Goal: Navigation & Orientation: Find specific page/section

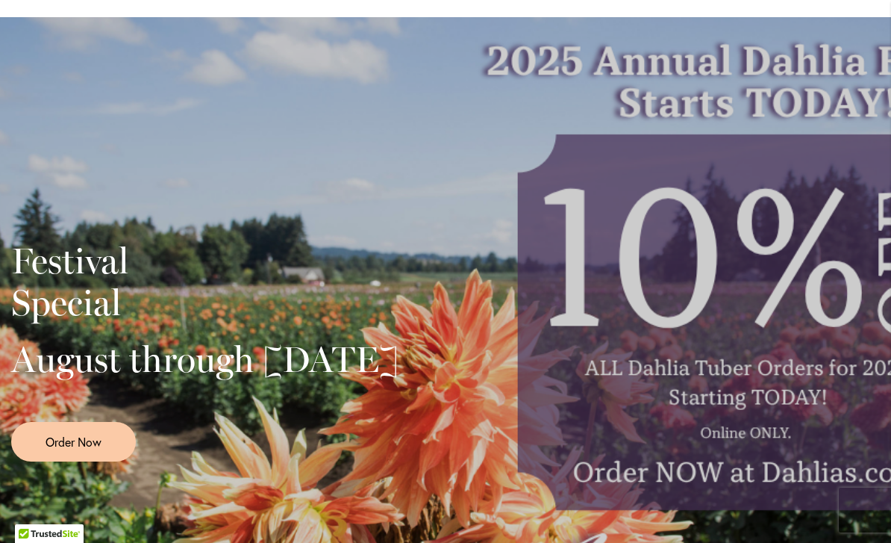
scroll to position [225, 0]
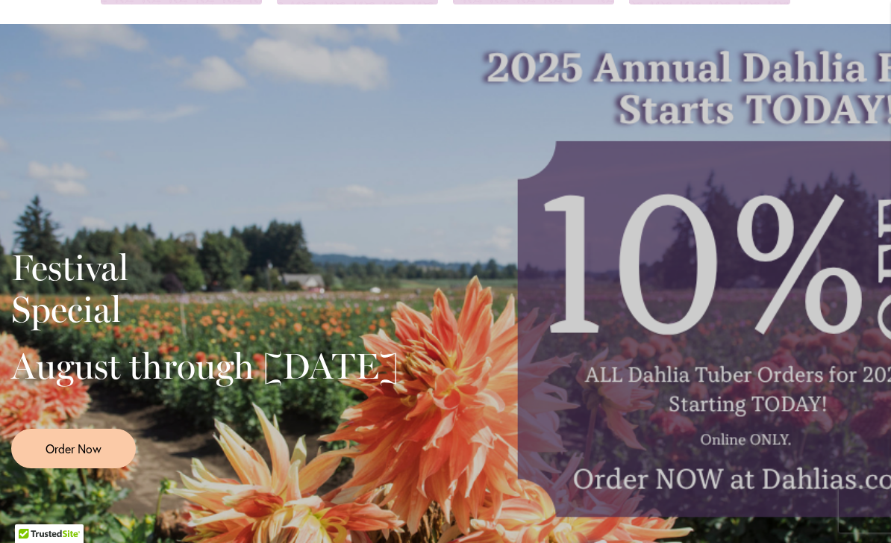
click at [803, 330] on div "Festival Special August through September 28th Order Now" at bounding box center [445, 352] width 869 height 373
click at [784, 276] on div "Festival Special August through September 28th Order Now" at bounding box center [445, 352] width 869 height 373
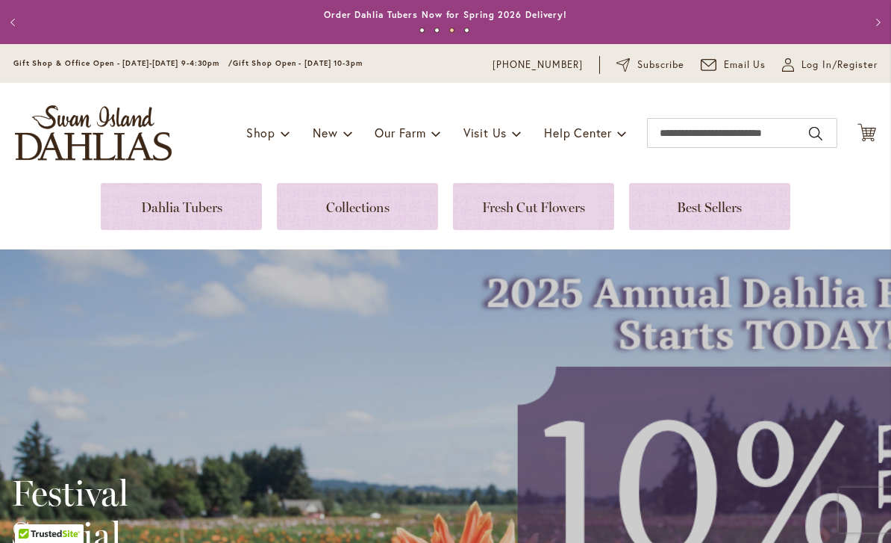
scroll to position [0, 0]
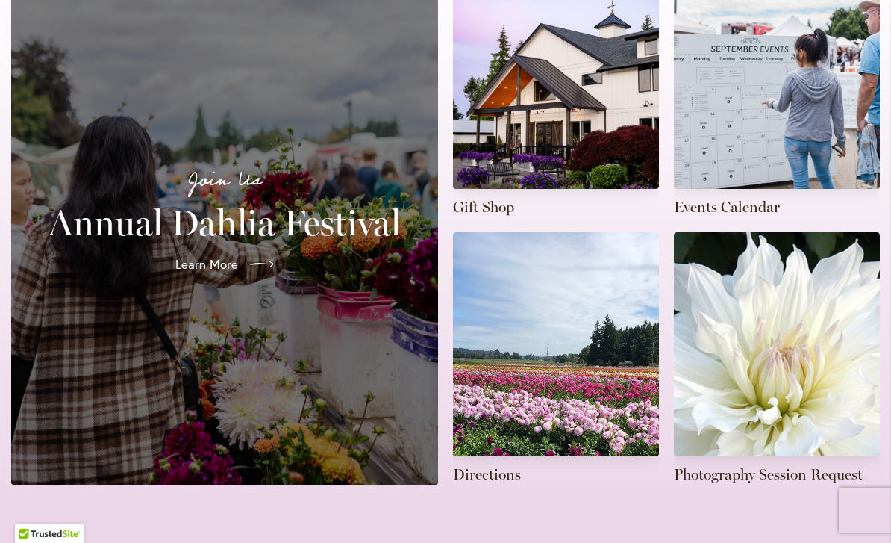
scroll to position [391, 0]
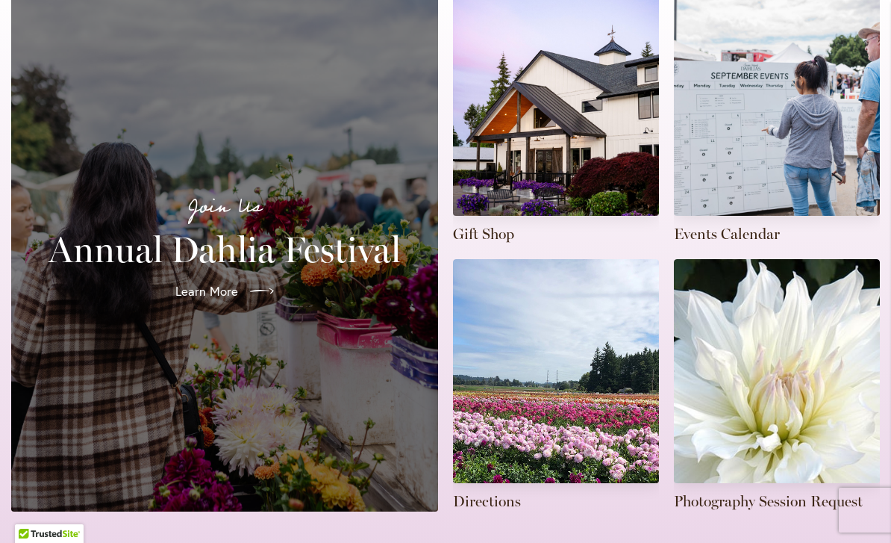
click at [278, 270] on link "Learn More" at bounding box center [224, 291] width 122 height 42
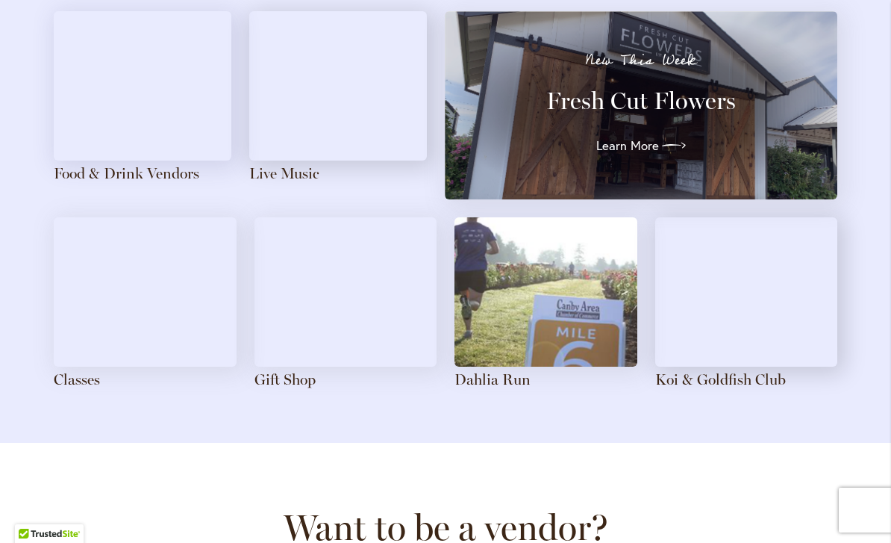
scroll to position [1707, 0]
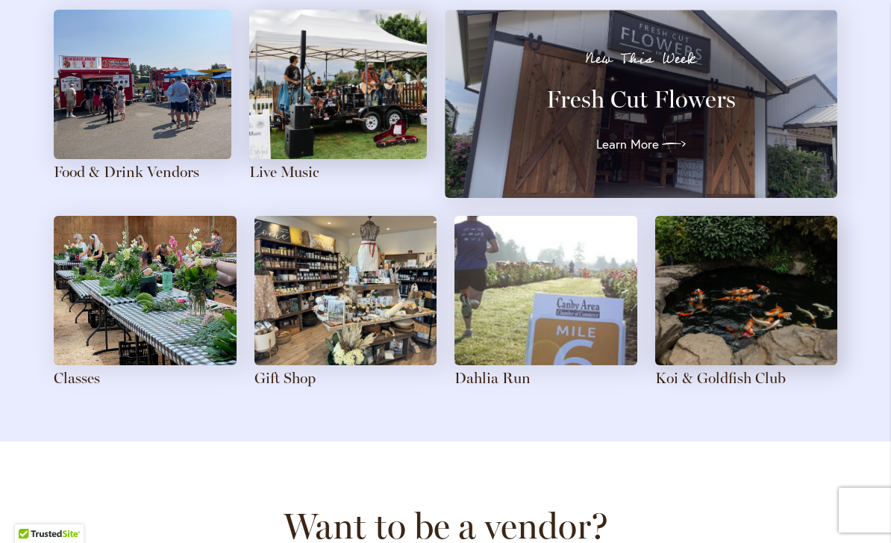
click at [349, 293] on img at bounding box center [345, 290] width 183 height 149
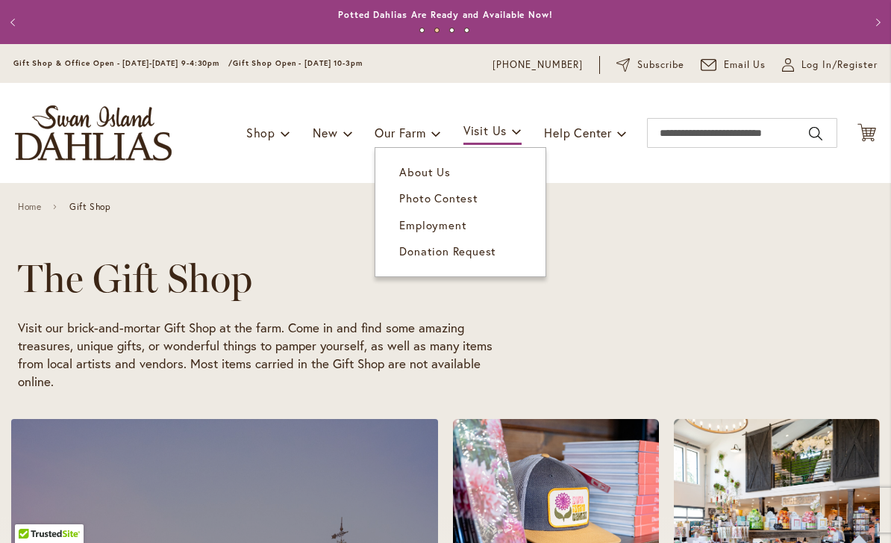
click at [439, 169] on span "About Us" at bounding box center [424, 171] width 51 height 15
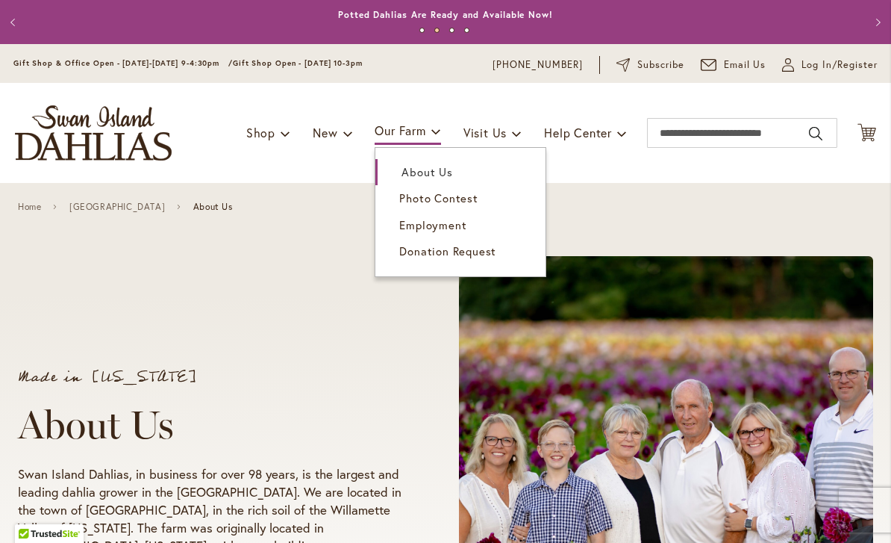
click at [467, 202] on span "Photo Contest" at bounding box center [438, 197] width 78 height 15
click at [431, 133] on span at bounding box center [436, 131] width 10 height 24
click at [457, 202] on span "Photo Contest" at bounding box center [438, 197] width 78 height 15
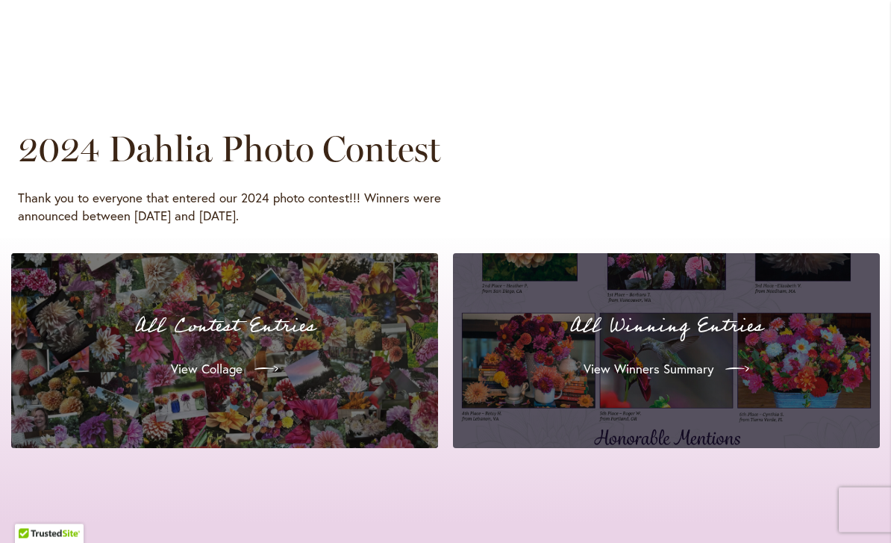
scroll to position [1331, 0]
click at [725, 365] on div at bounding box center [734, 369] width 30 height 24
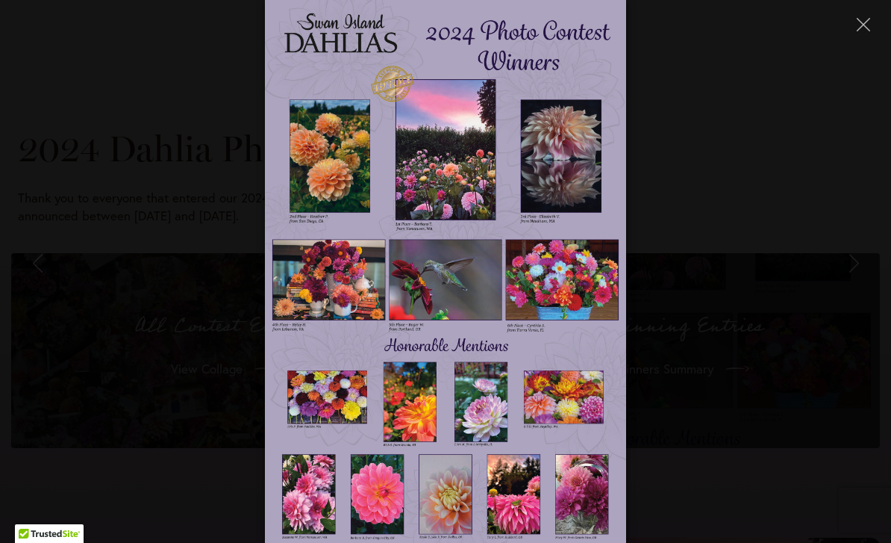
click at [852, 34] on button "Close" at bounding box center [863, 24] width 26 height 26
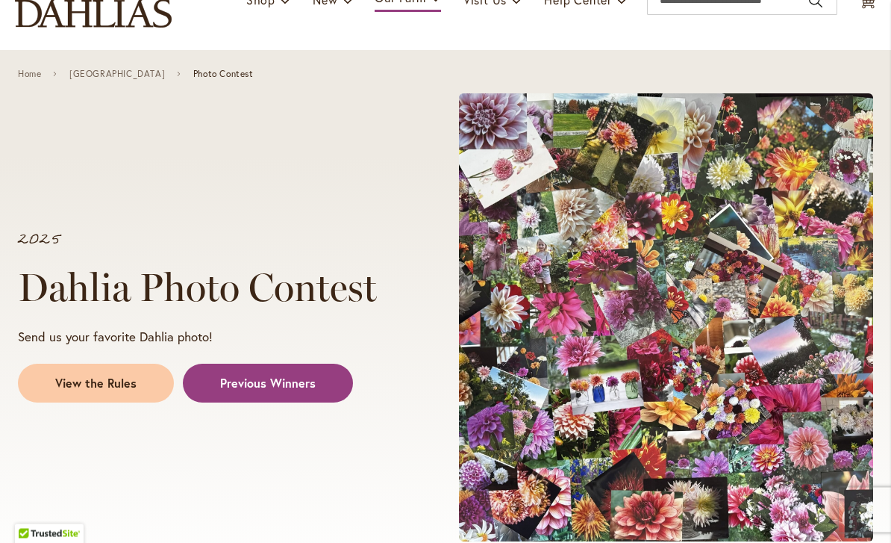
scroll to position [0, 0]
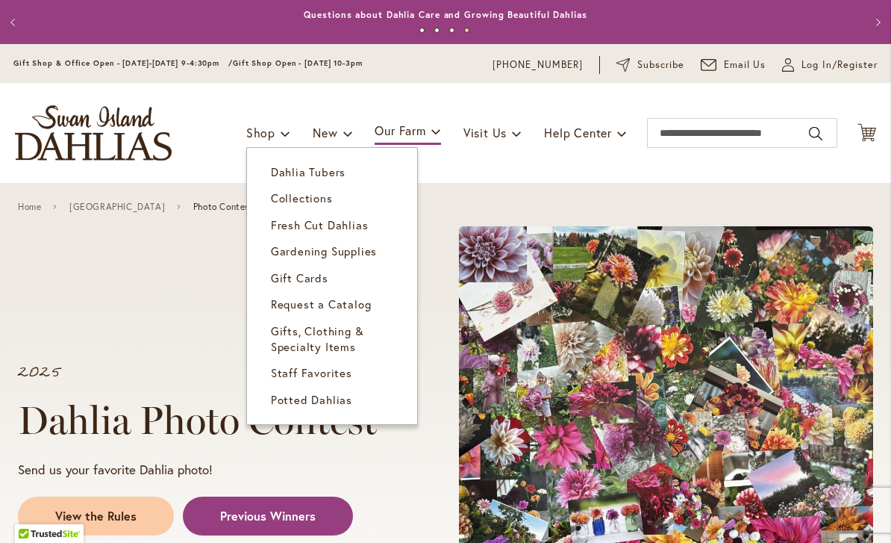
click at [365, 248] on span "Gardening Supplies" at bounding box center [324, 250] width 106 height 15
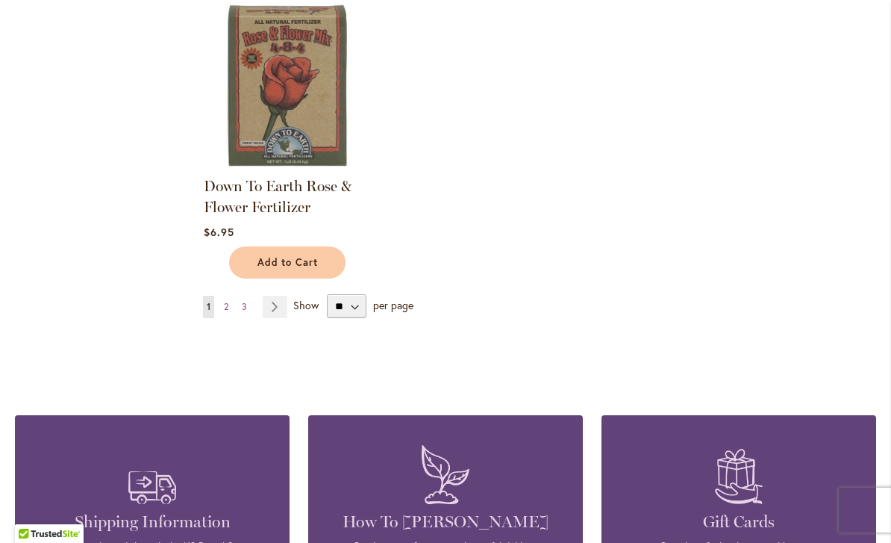
scroll to position [1719, 0]
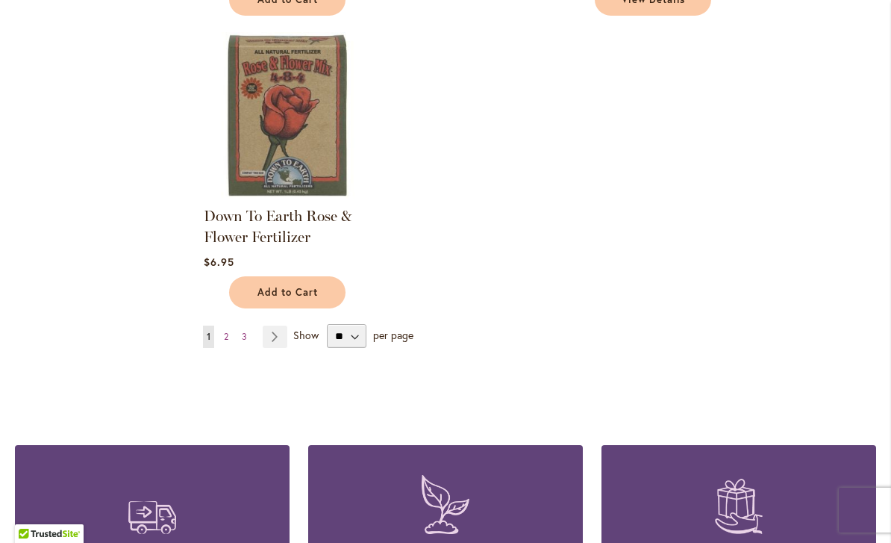
click at [225, 337] on span "2" at bounding box center [226, 336] width 4 height 11
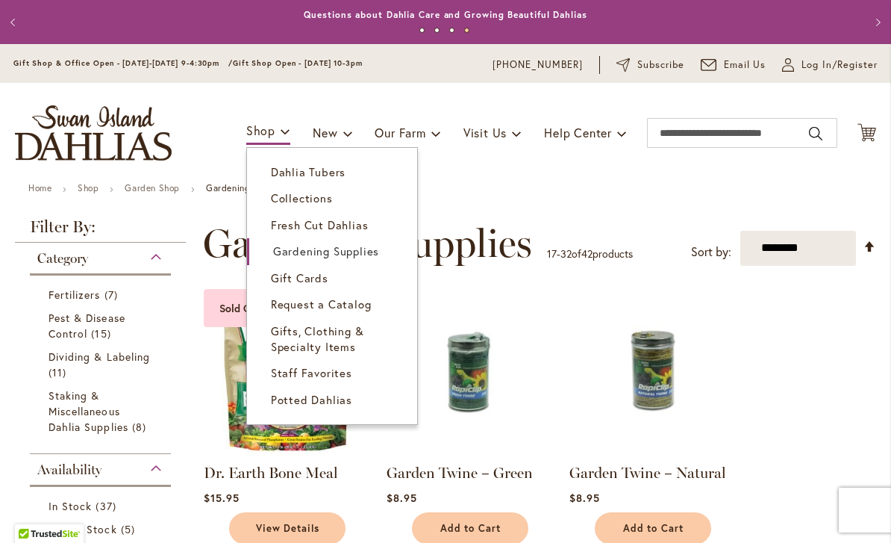
click at [339, 375] on span "Staff Favorites" at bounding box center [311, 372] width 81 height 15
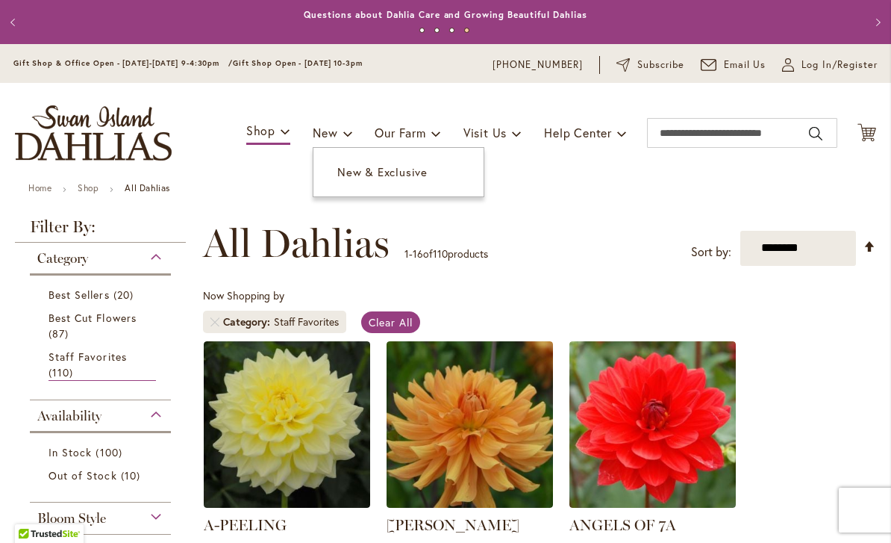
click at [407, 173] on span "New & Exclusive" at bounding box center [382, 171] width 90 height 15
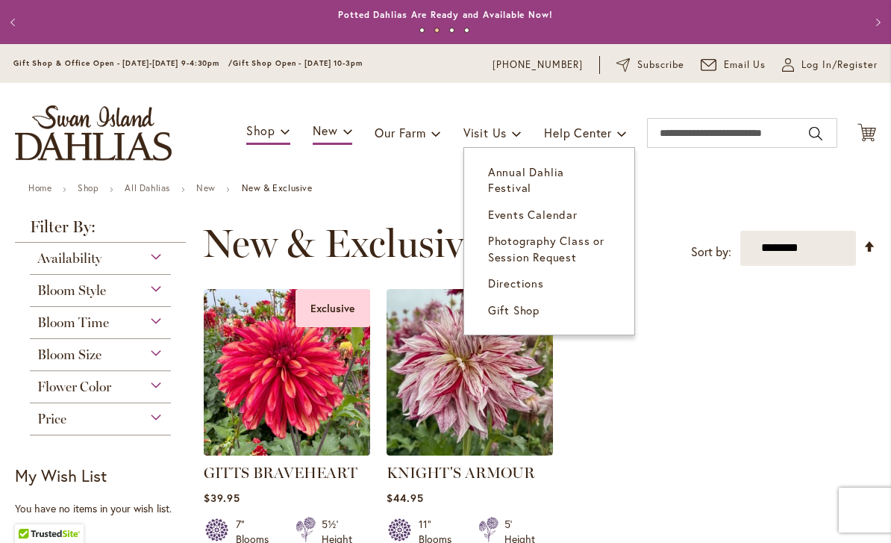
click at [564, 173] on span "Annual Dahlia Festival" at bounding box center [526, 179] width 76 height 31
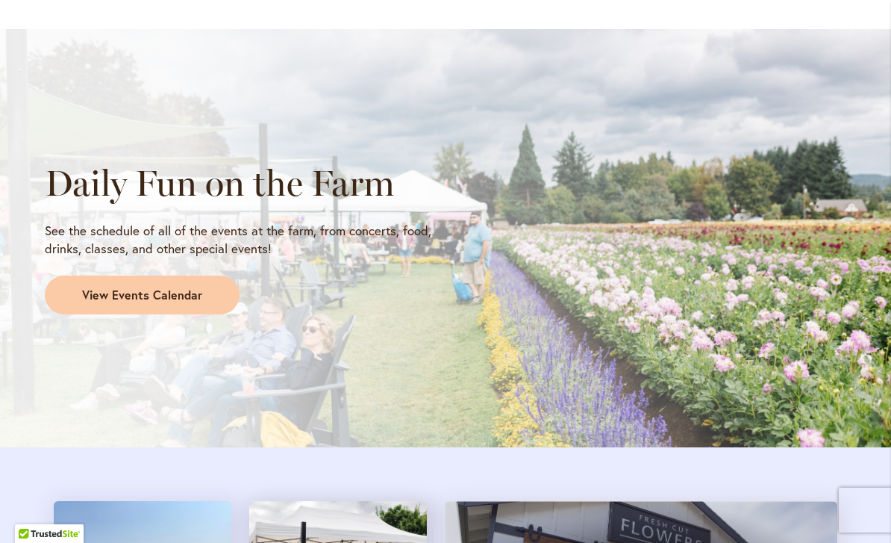
scroll to position [1216, 0]
click at [193, 288] on span "View Events Calendar" at bounding box center [142, 294] width 120 height 17
